Goal: Check status

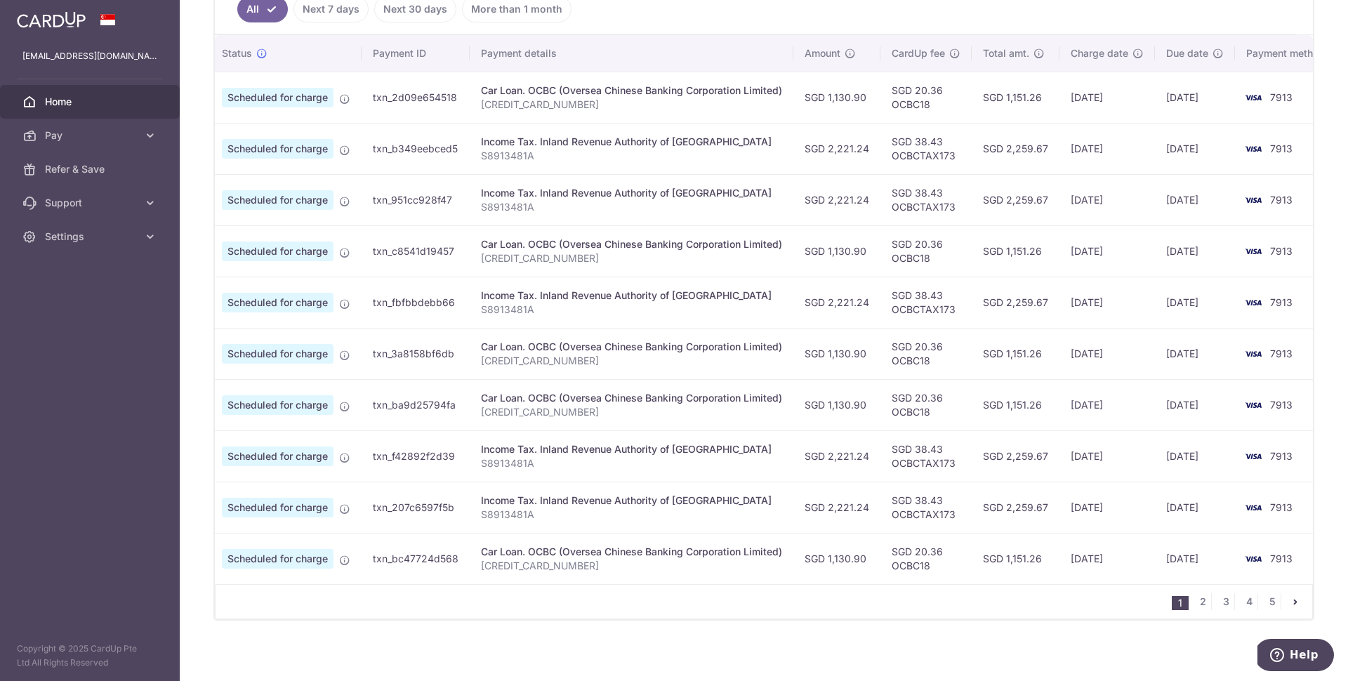
scroll to position [412, 0]
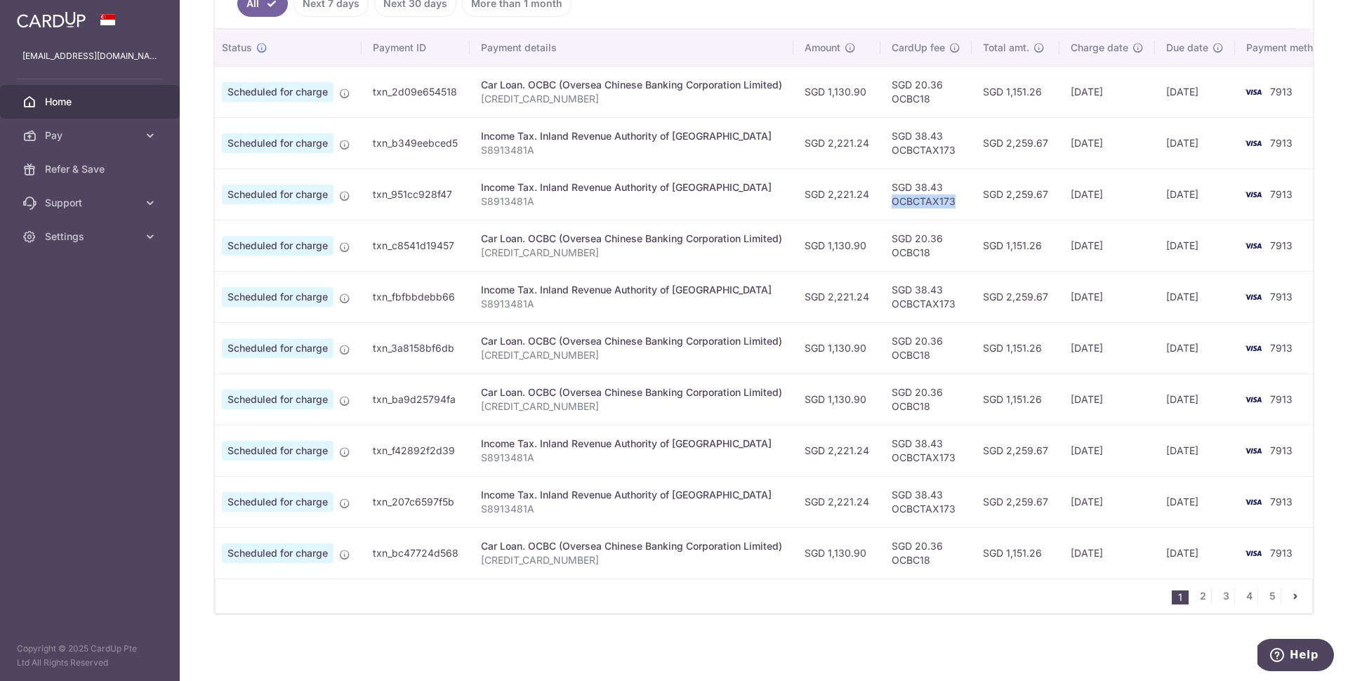
drag, startPoint x: 953, startPoint y: 197, endPoint x: 894, endPoint y: 192, distance: 59.1
click at [894, 192] on td "SGD 38.43 OCBCTAX173" at bounding box center [926, 194] width 91 height 51
copy td "OCBCTAX173"
